Goal: Transaction & Acquisition: Purchase product/service

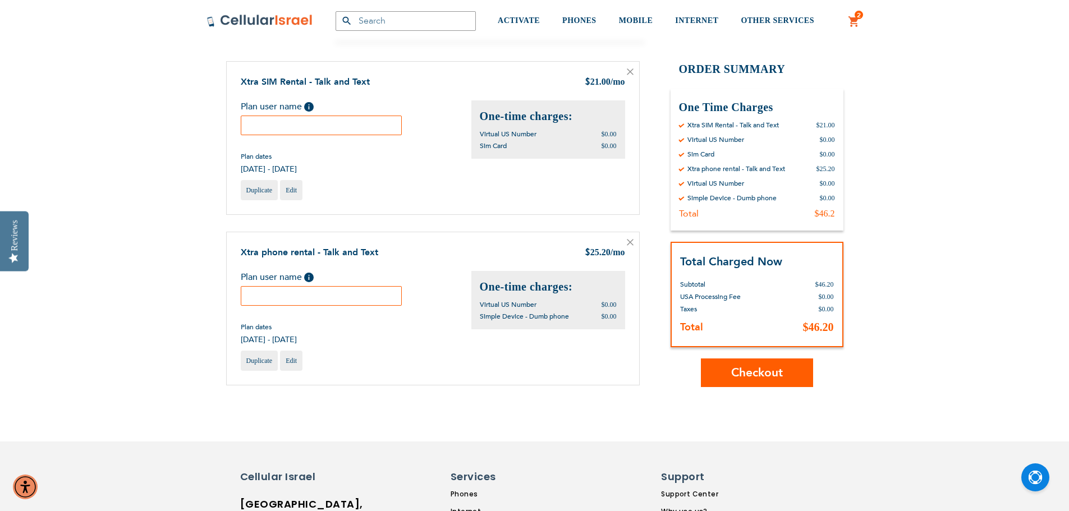
scroll to position [112, 0]
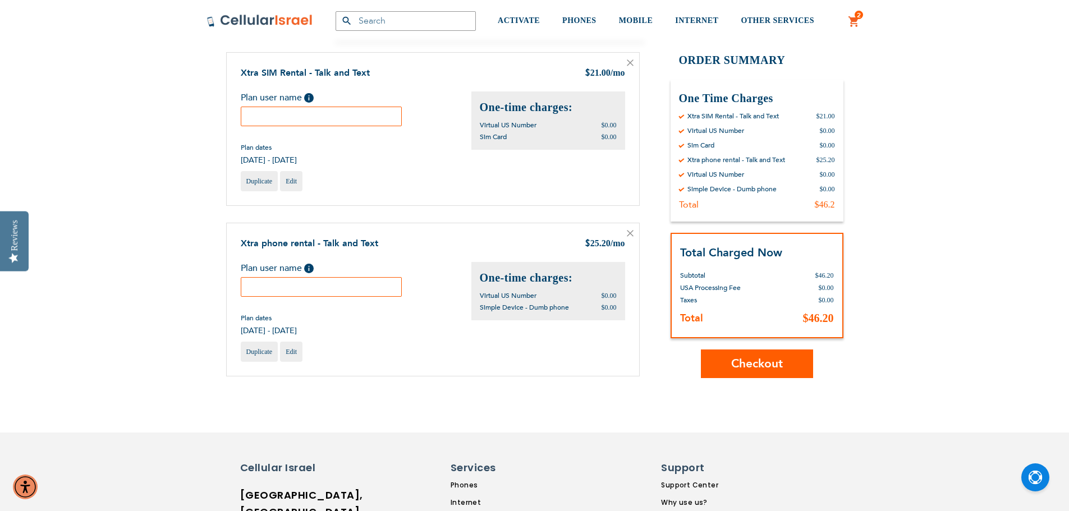
click at [764, 364] on span "Checkout" at bounding box center [758, 364] width 52 height 16
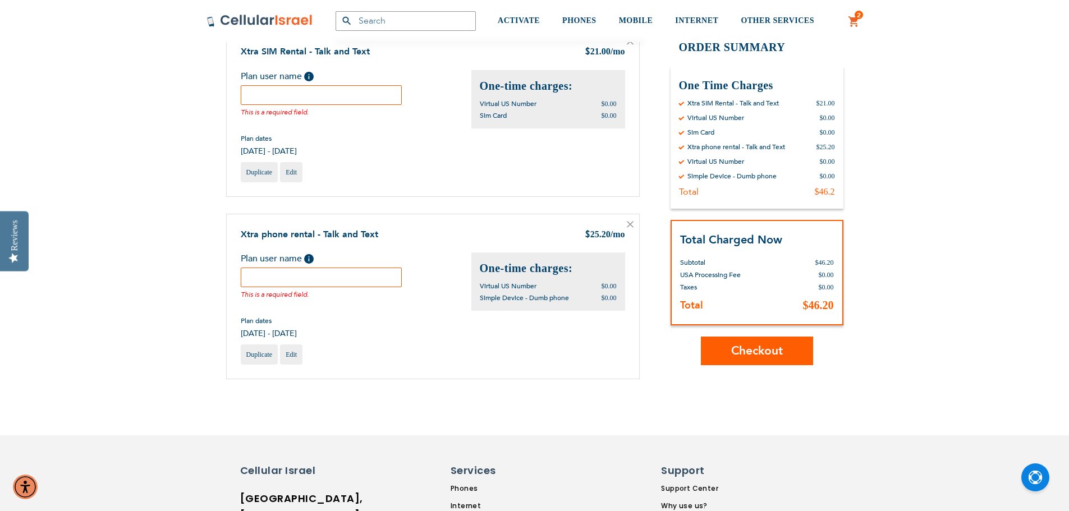
scroll to position [135, 0]
click at [333, 98] on input "text" at bounding box center [322, 94] width 162 height 20
type input "[PERSON_NAME]"
click at [323, 284] on input "text" at bounding box center [322, 277] width 162 height 20
type input "a"
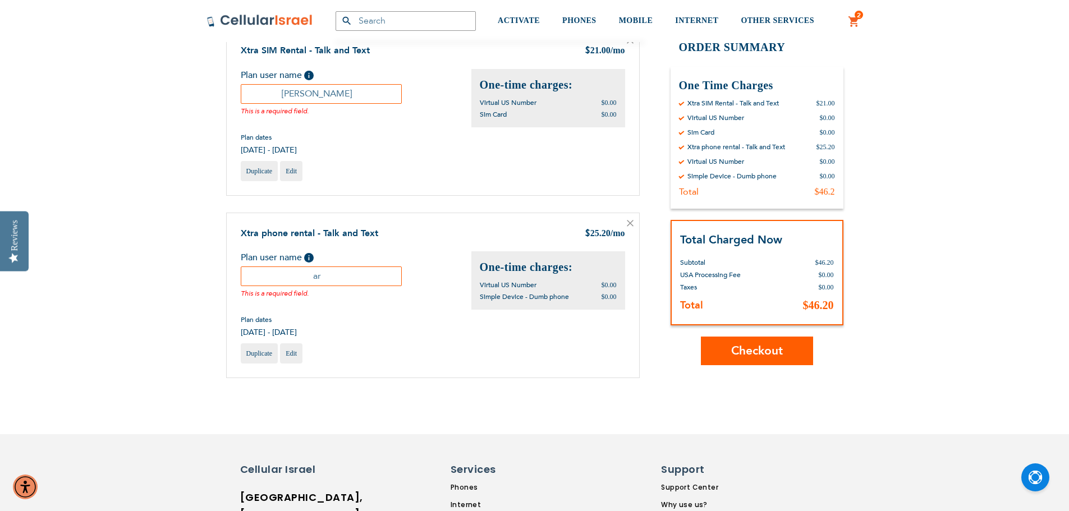
type input "a"
type input "Aron"
click at [725, 355] on button "Checkout" at bounding box center [757, 351] width 112 height 29
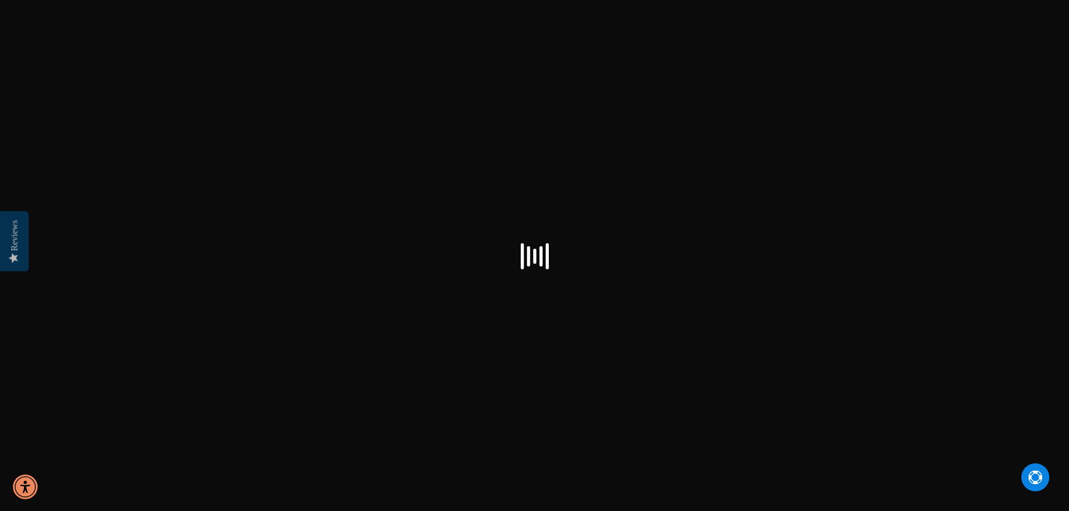
select select "US"
checkbox input "false"
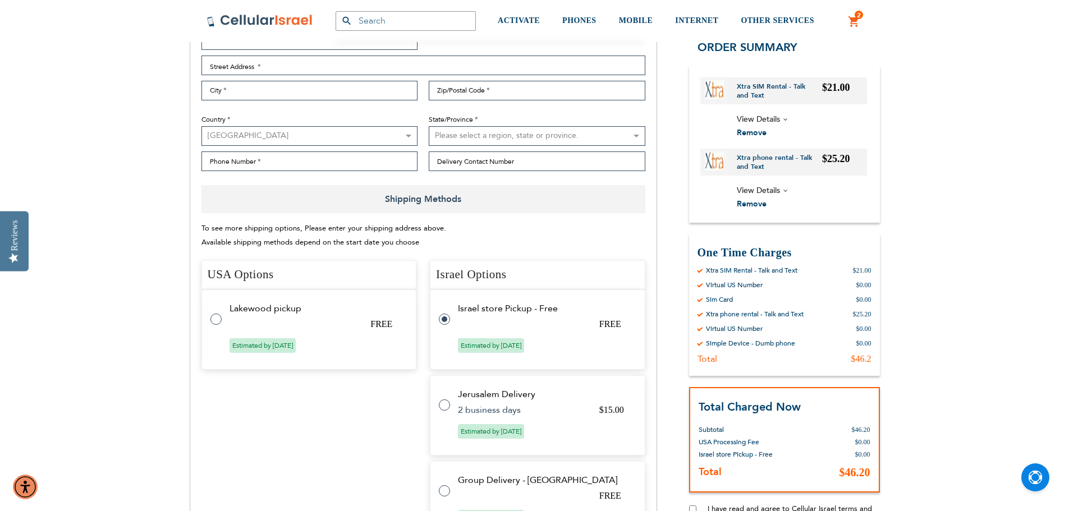
scroll to position [337, 0]
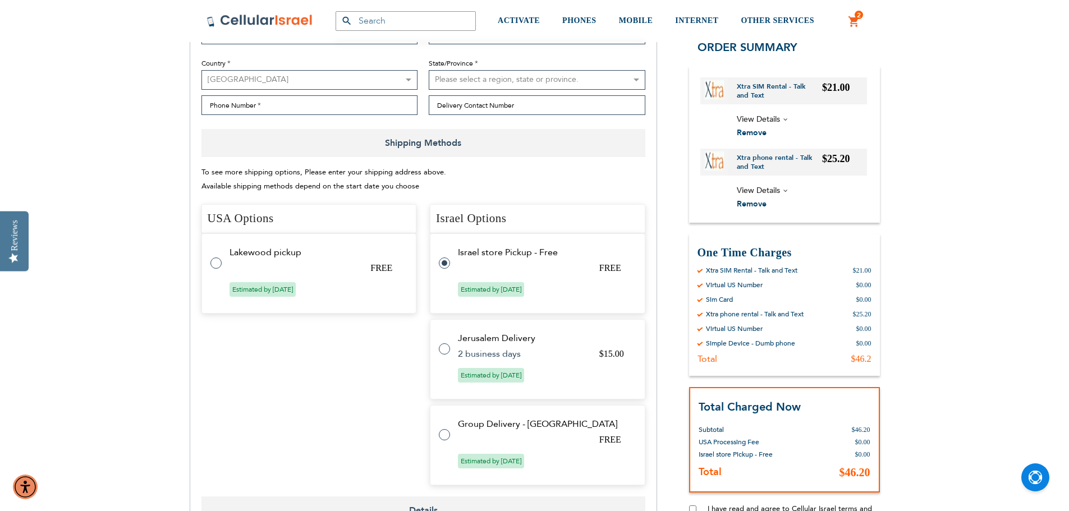
click at [214, 257] on label at bounding box center [222, 257] width 22 height 0
radio input "true"
radio input "false"
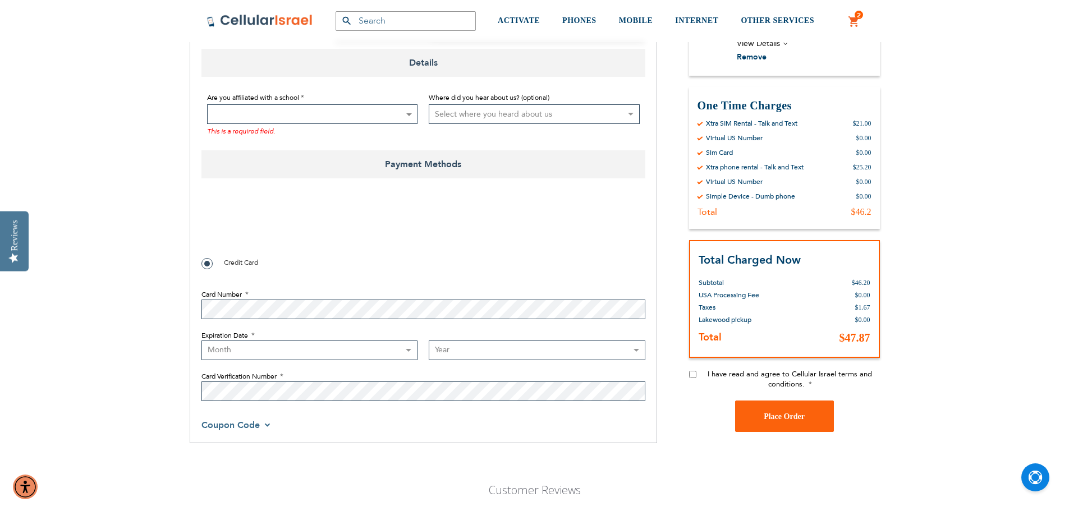
scroll to position [786, 0]
